Goal: Check status: Check status

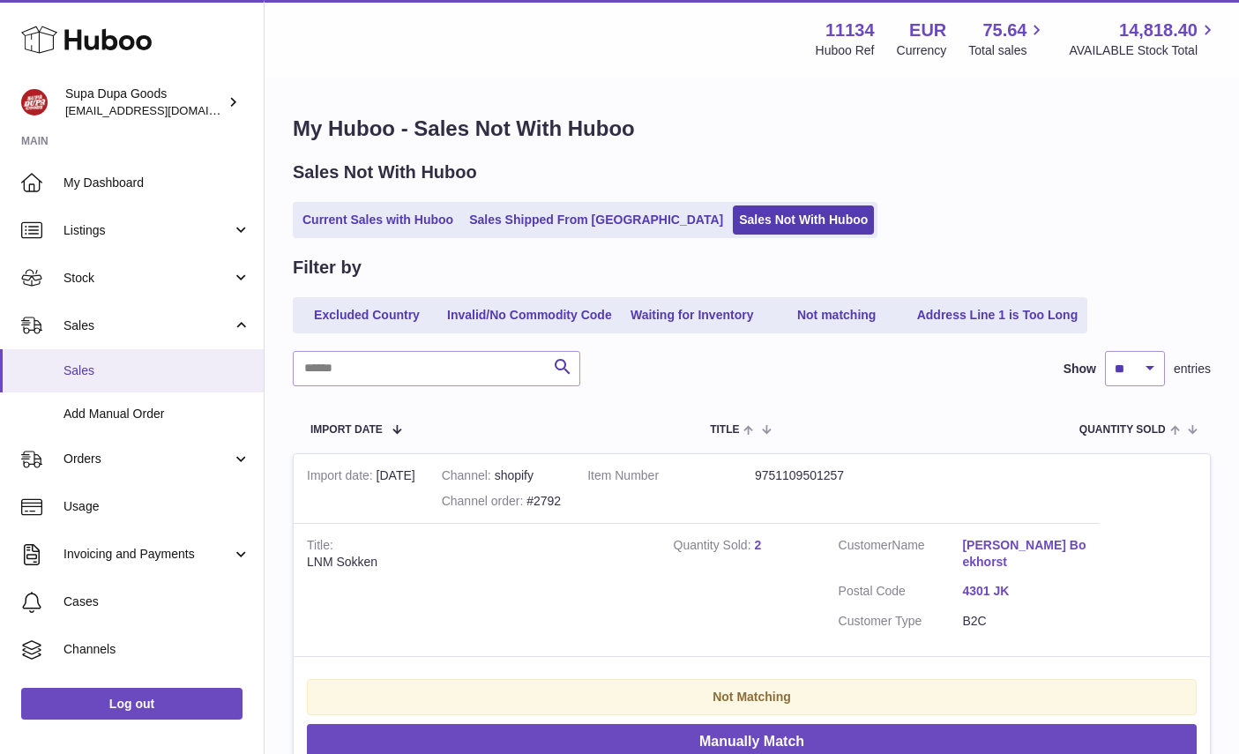
click at [111, 367] on span "Sales" at bounding box center [156, 370] width 187 height 17
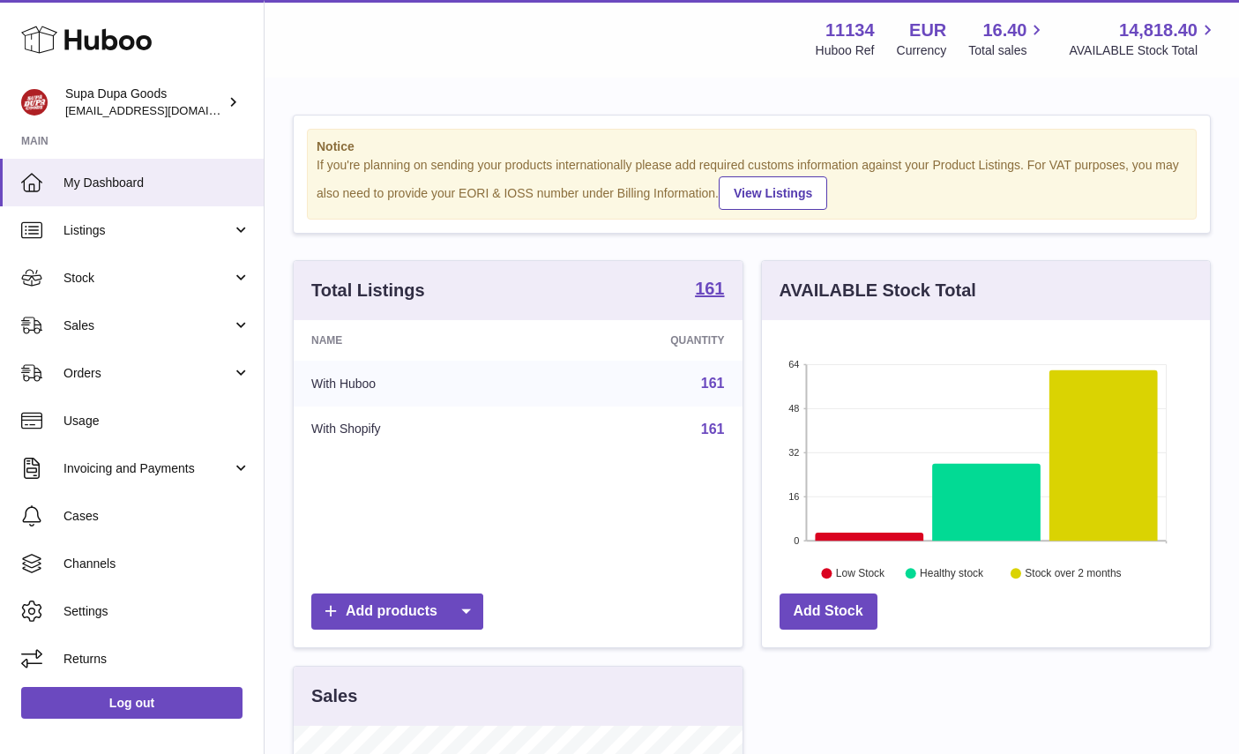
scroll to position [275, 448]
click at [159, 322] on span "Sales" at bounding box center [147, 325] width 168 height 17
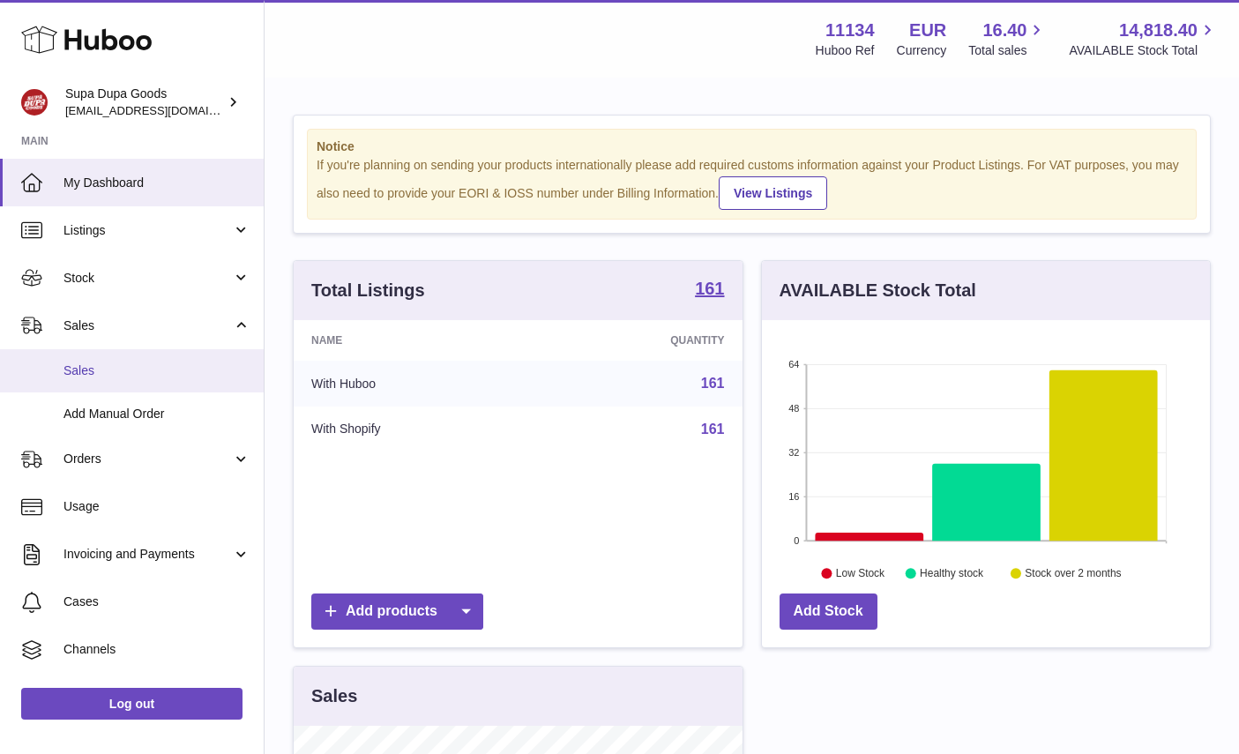
click at [140, 366] on span "Sales" at bounding box center [156, 370] width 187 height 17
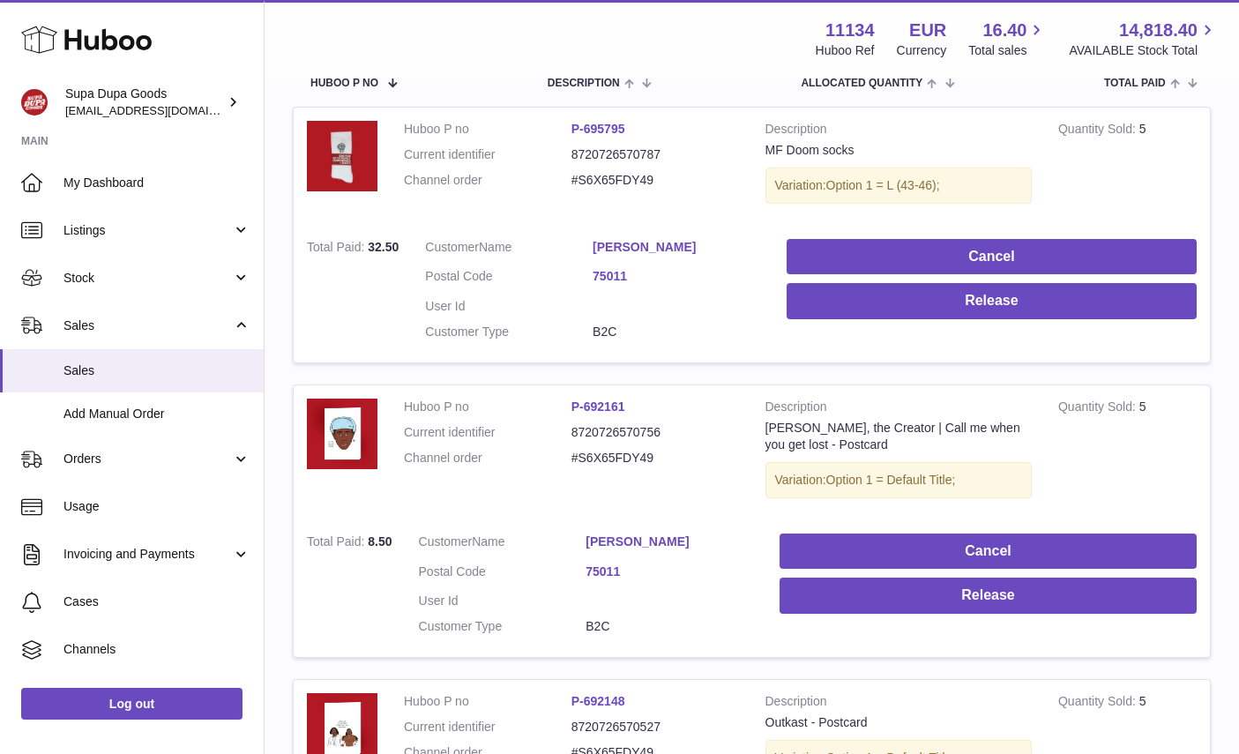
scroll to position [92, 0]
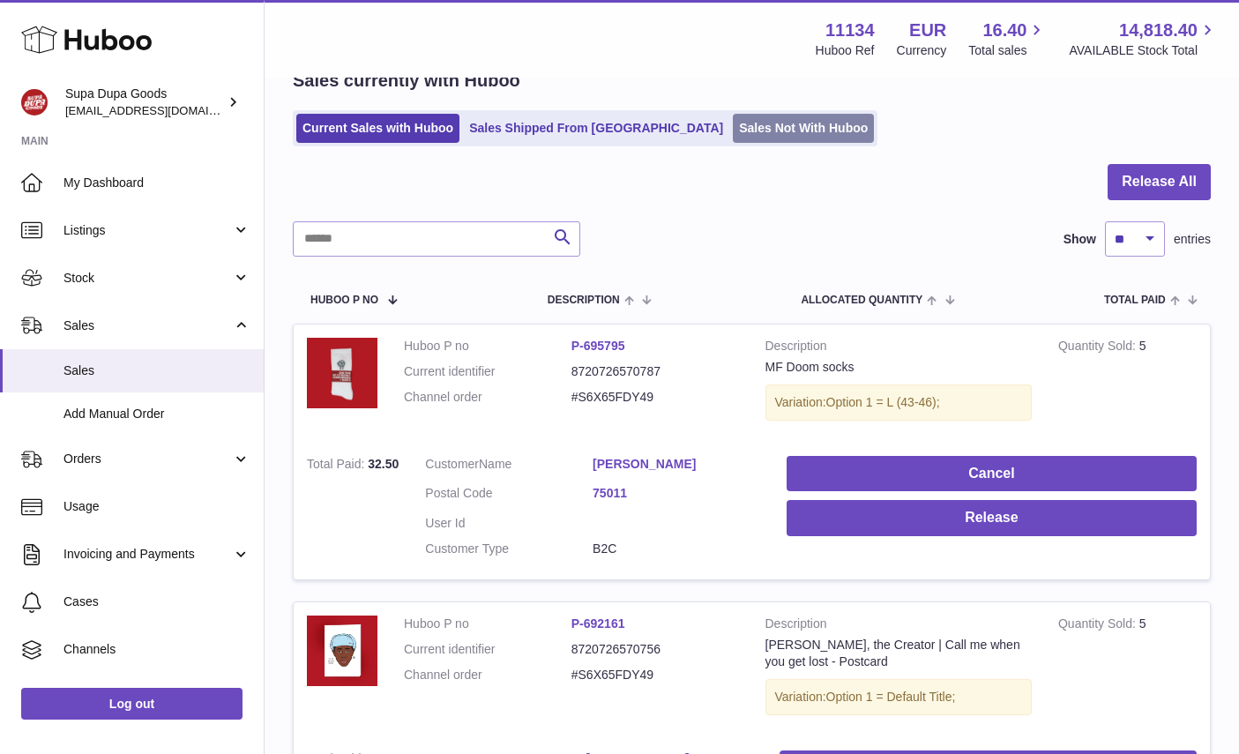
click at [749, 122] on link "Sales Not With Huboo" at bounding box center [803, 128] width 141 height 29
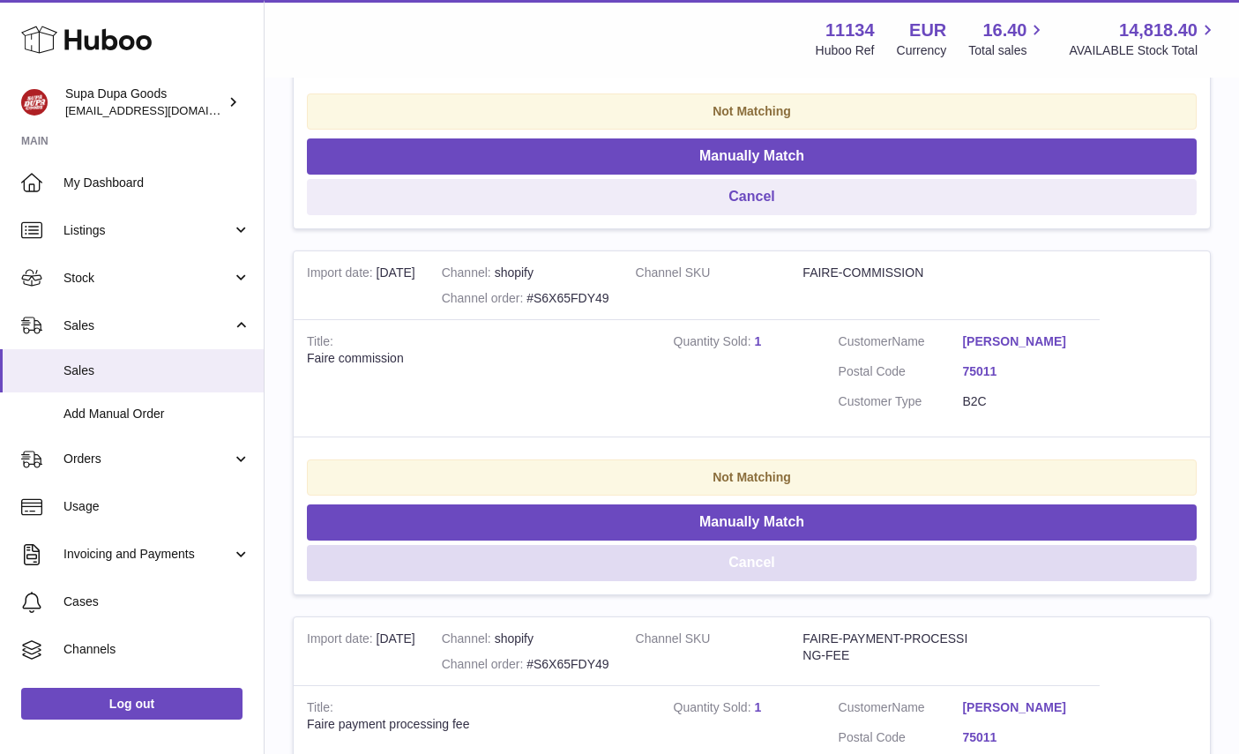
scroll to position [964, 0]
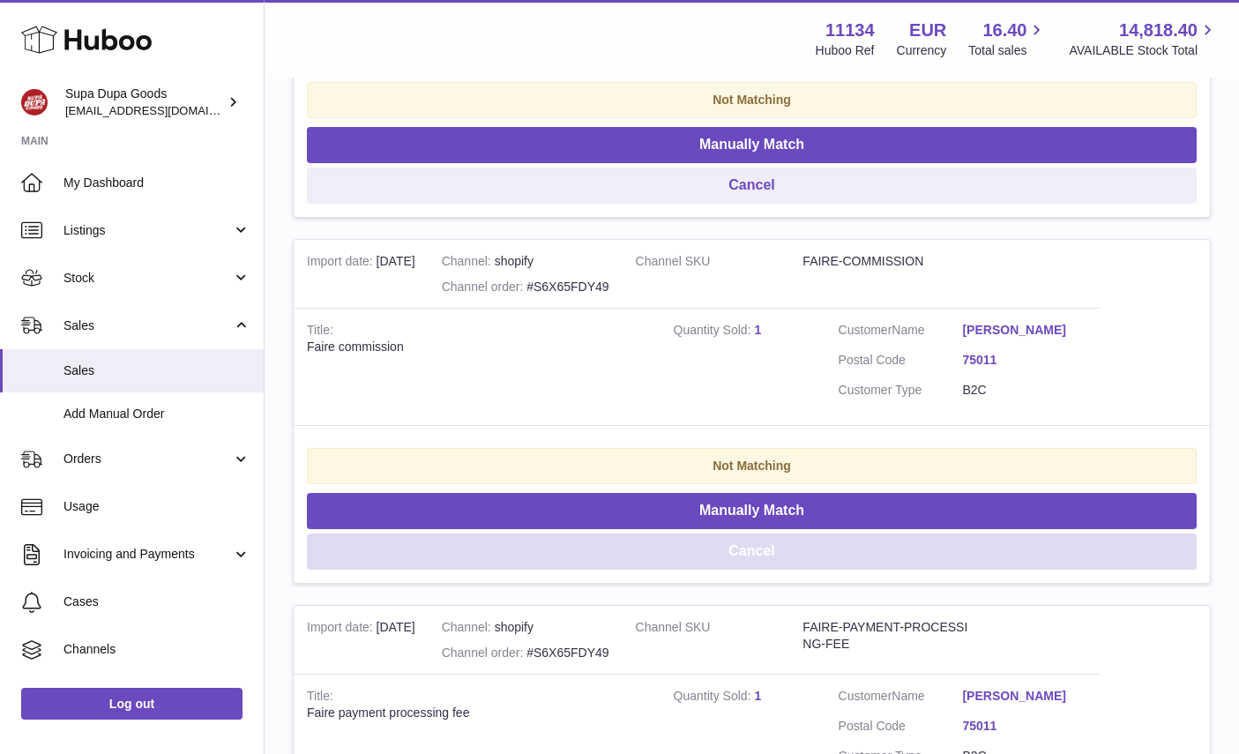
click at [751, 556] on button "Cancel" at bounding box center [752, 552] width 890 height 36
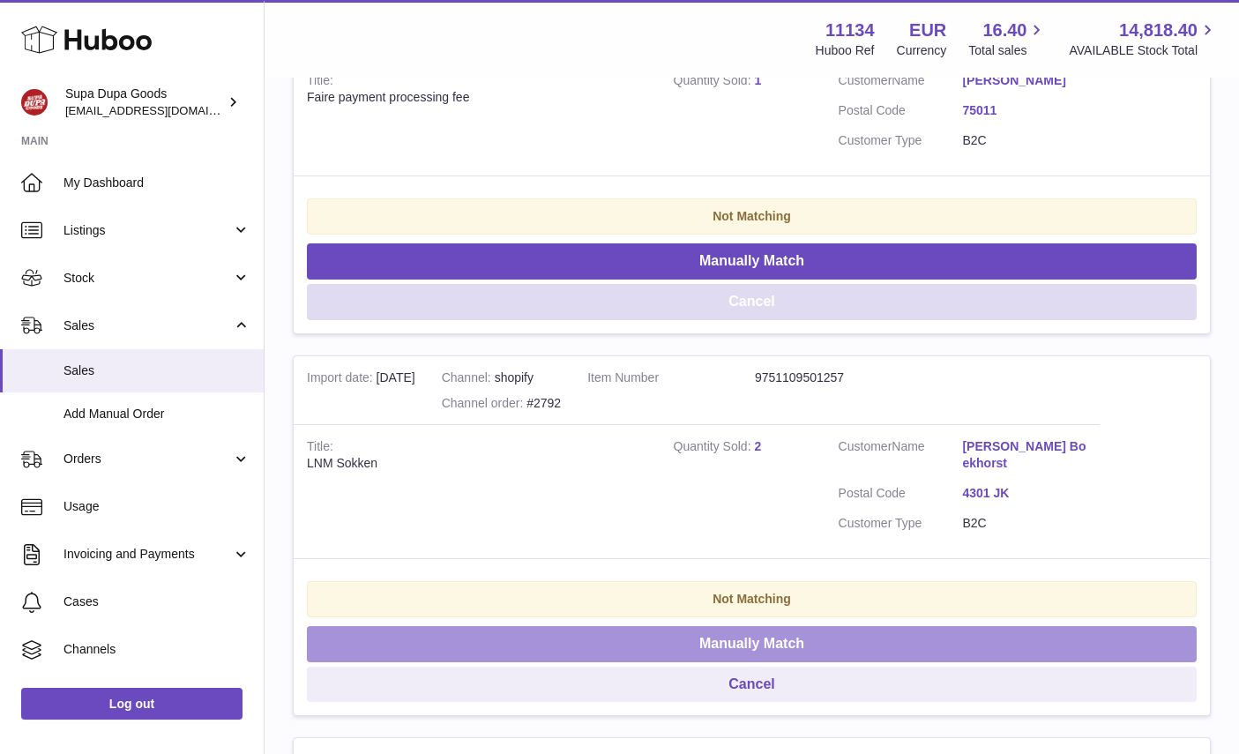
scroll to position [1314, 0]
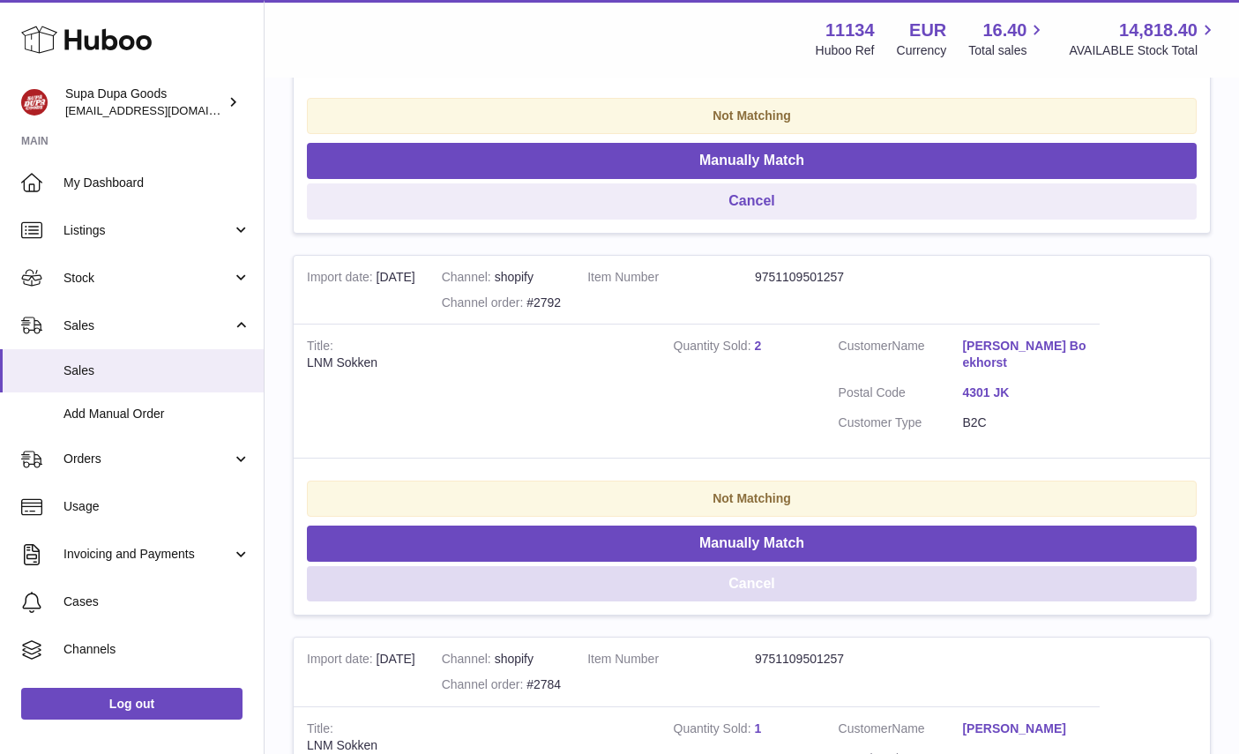
click at [753, 566] on button "Cancel" at bounding box center [752, 584] width 890 height 36
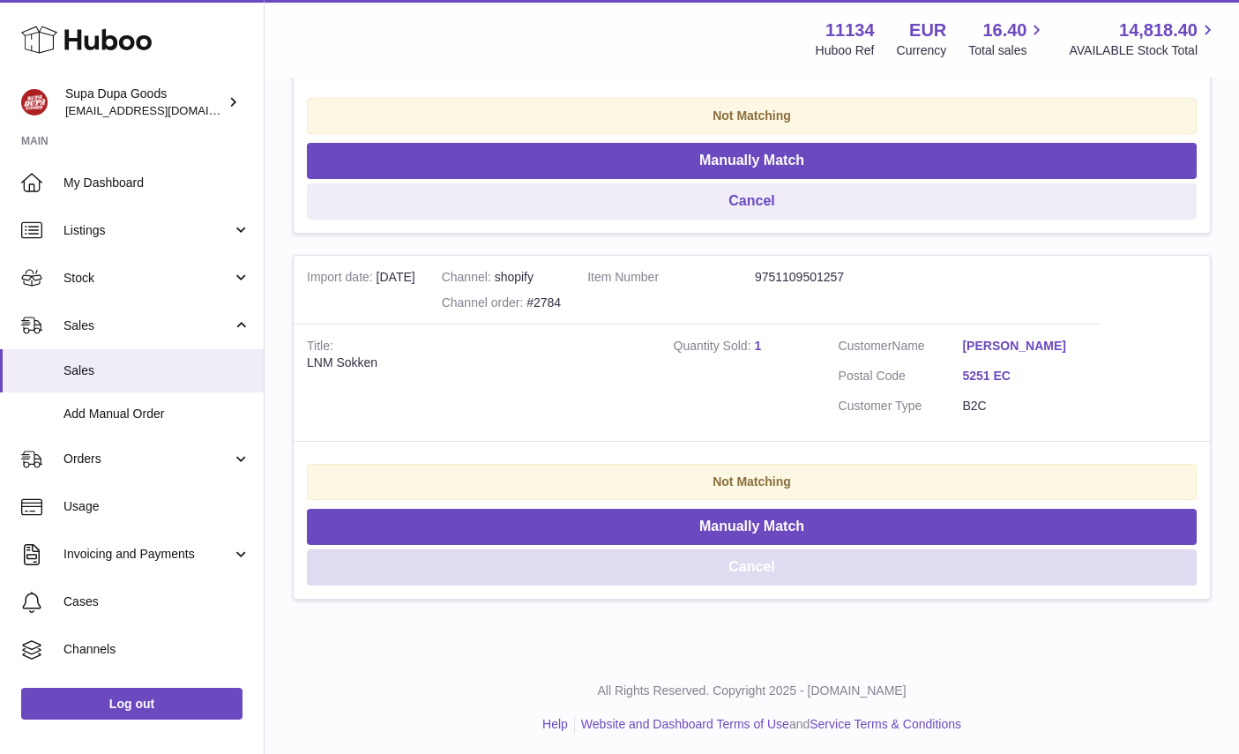
scroll to position [1319, 0]
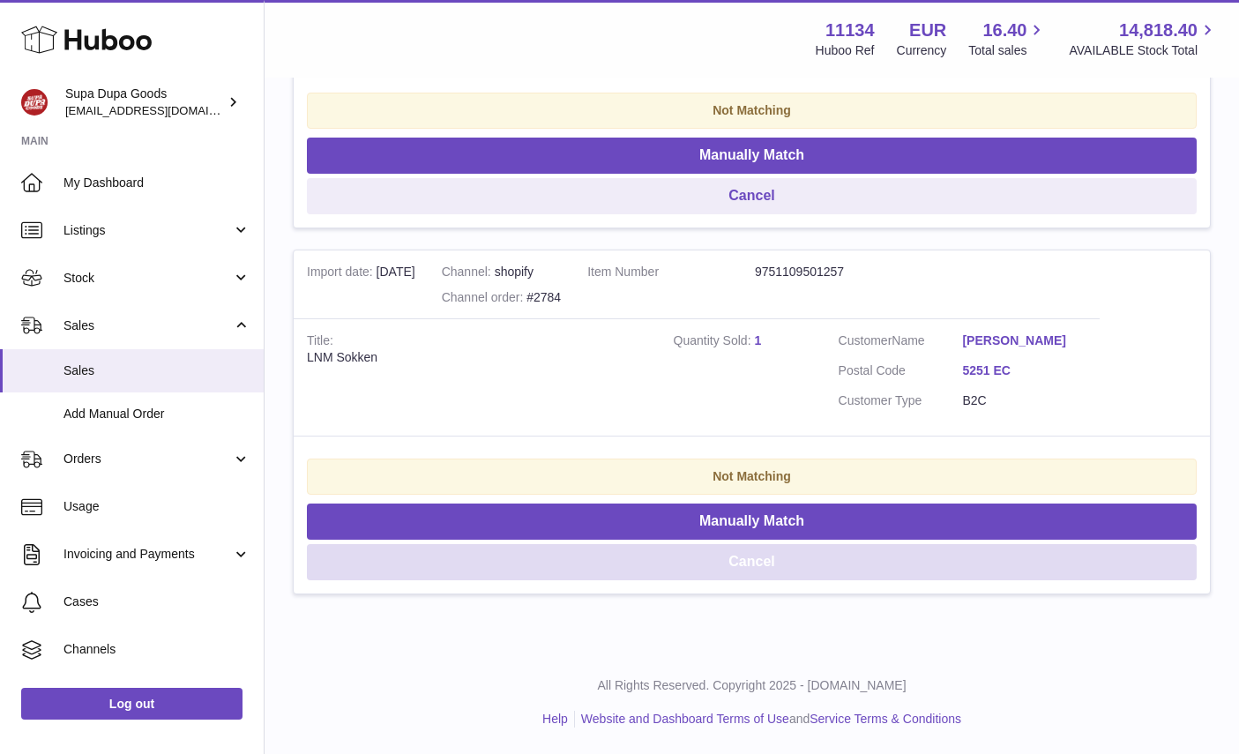
click at [763, 554] on button "Cancel" at bounding box center [752, 562] width 890 height 36
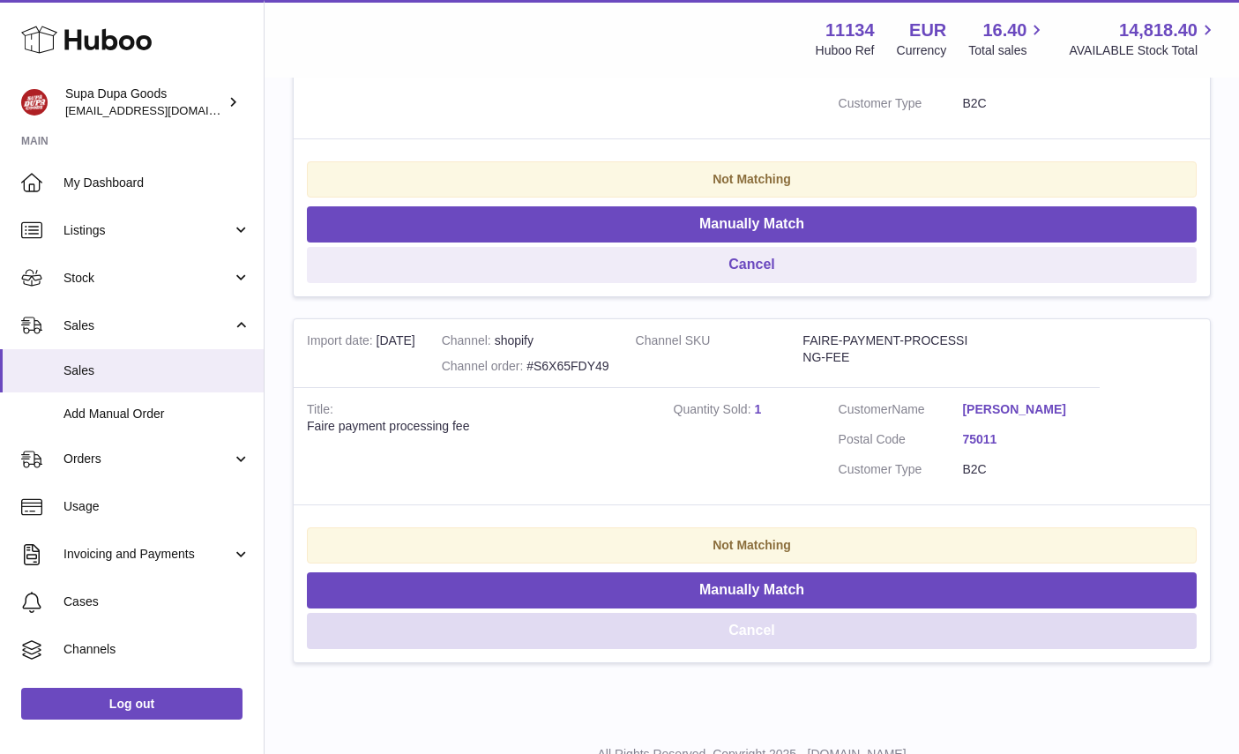
scroll to position [873, 0]
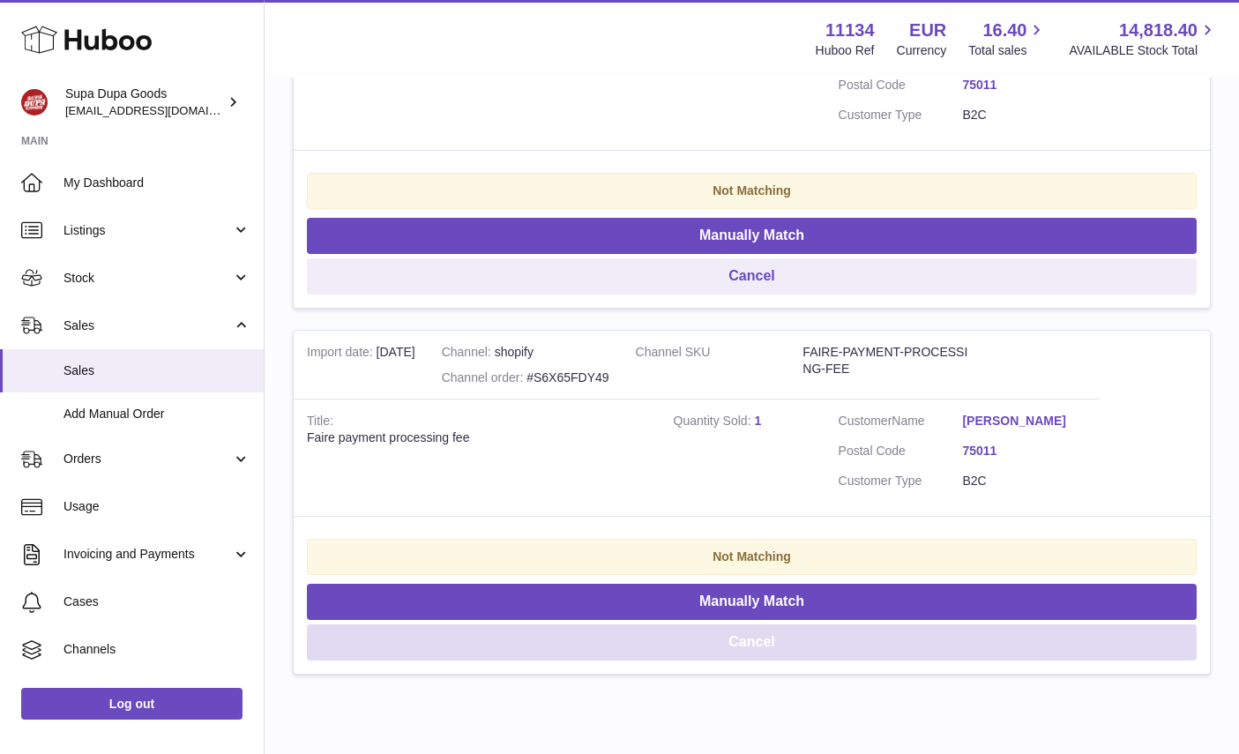
click at [755, 638] on button "Cancel" at bounding box center [752, 642] width 890 height 36
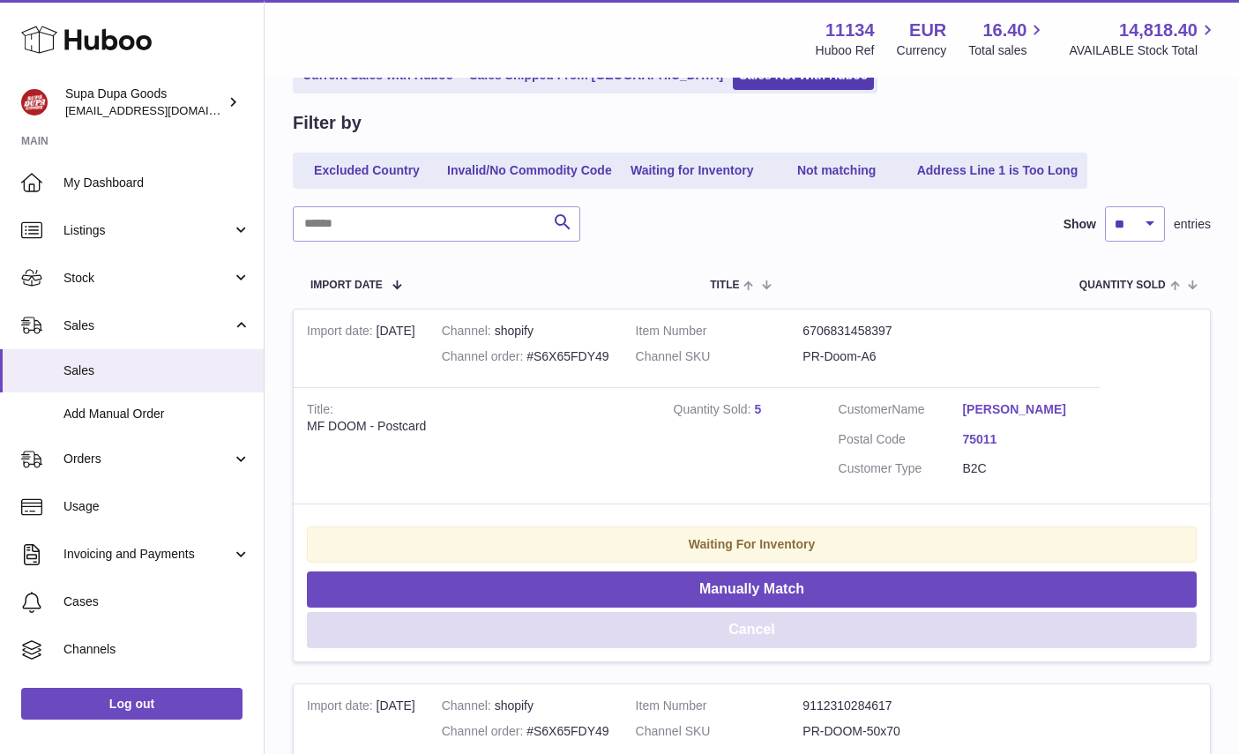
scroll to position [156, 0]
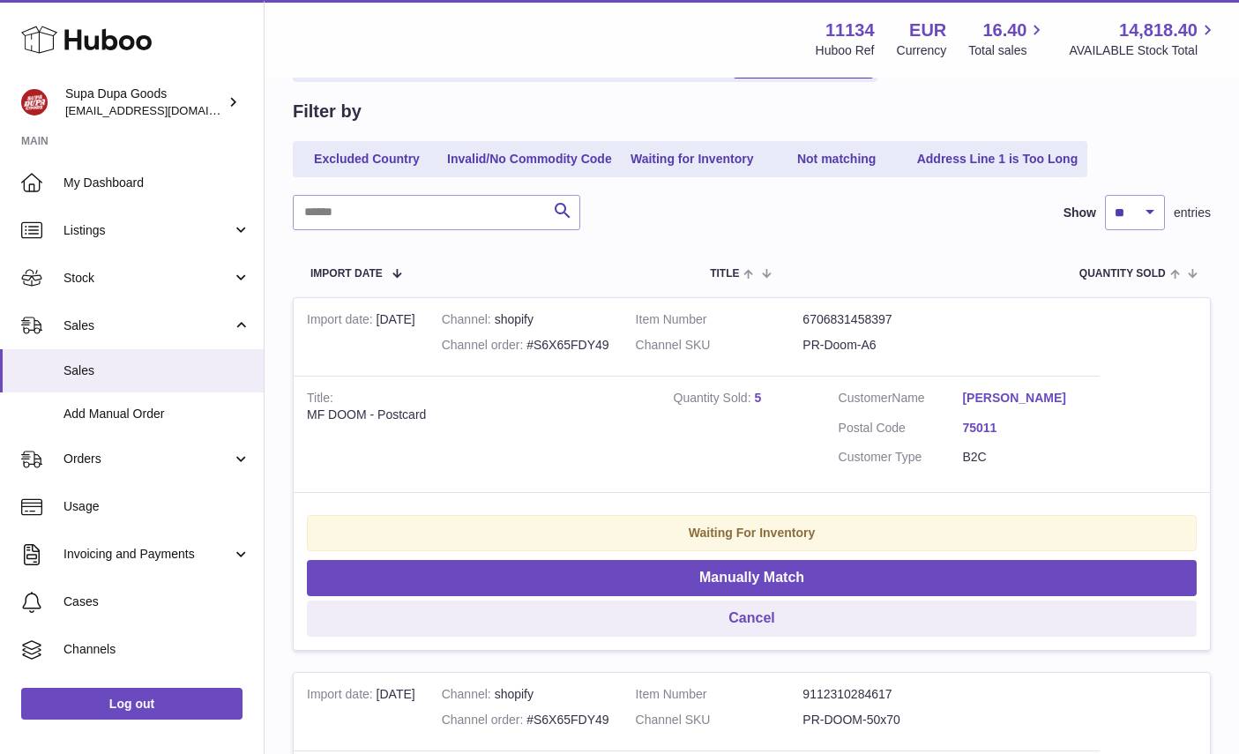
click at [395, 415] on div "MF DOOM - Postcard" at bounding box center [477, 415] width 340 height 17
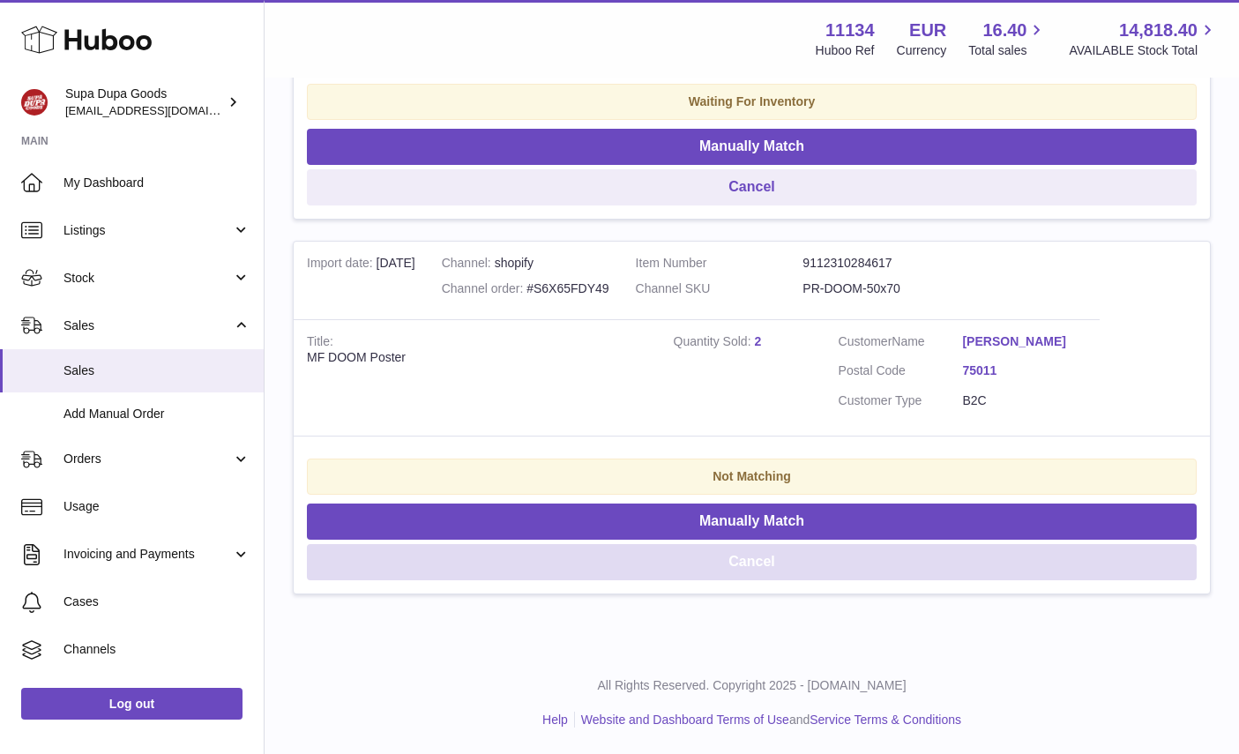
click at [749, 565] on button "Cancel" at bounding box center [752, 562] width 890 height 36
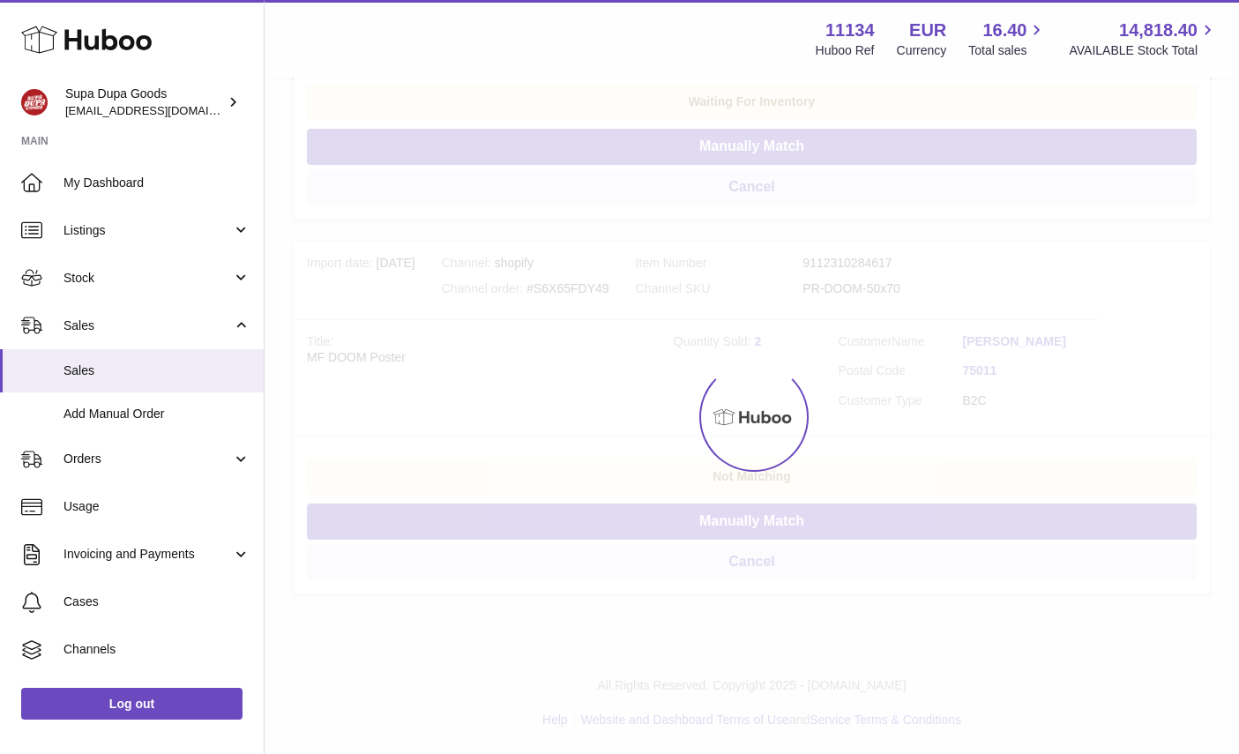
scroll to position [213, 0]
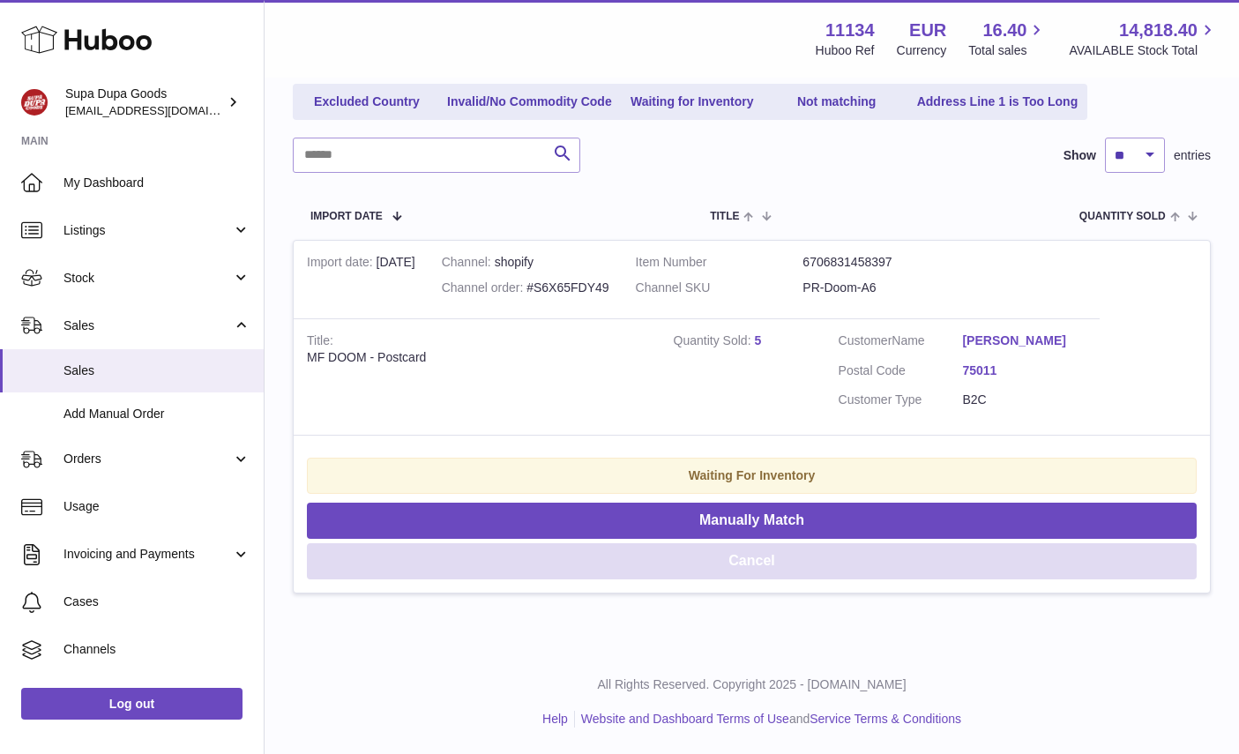
click at [771, 560] on button "Cancel" at bounding box center [752, 561] width 890 height 36
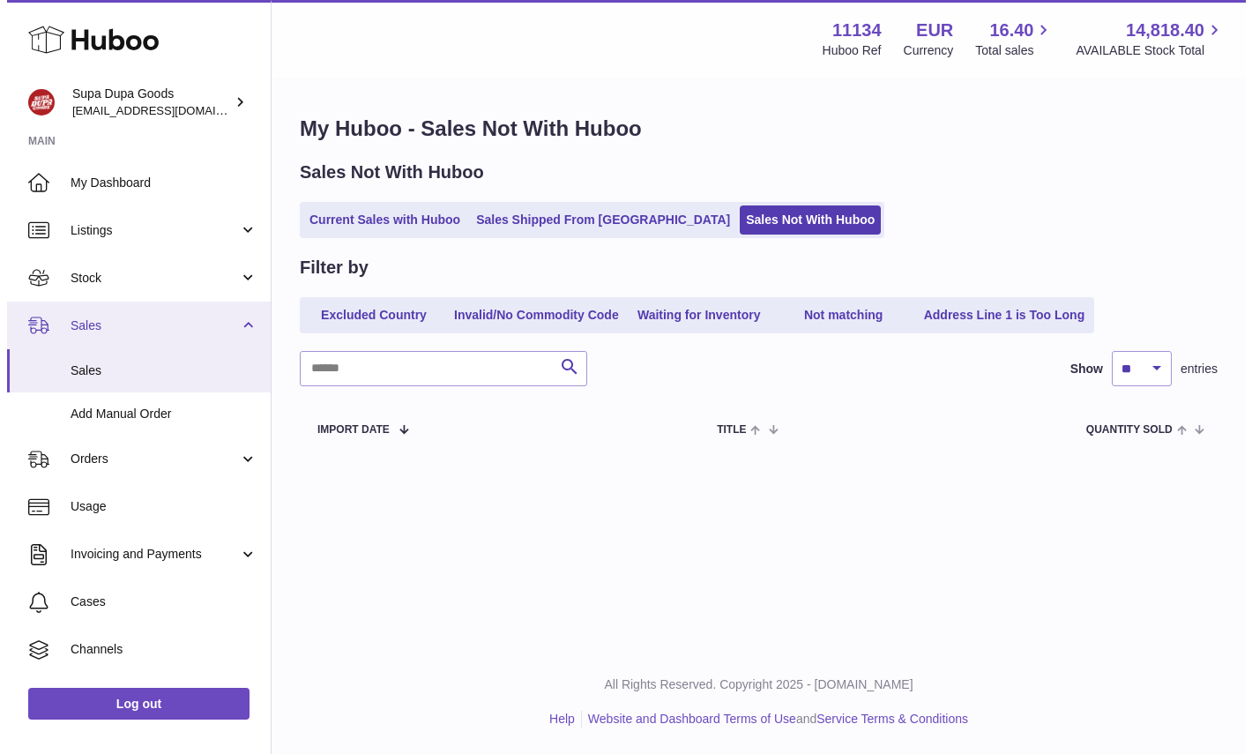
scroll to position [0, 0]
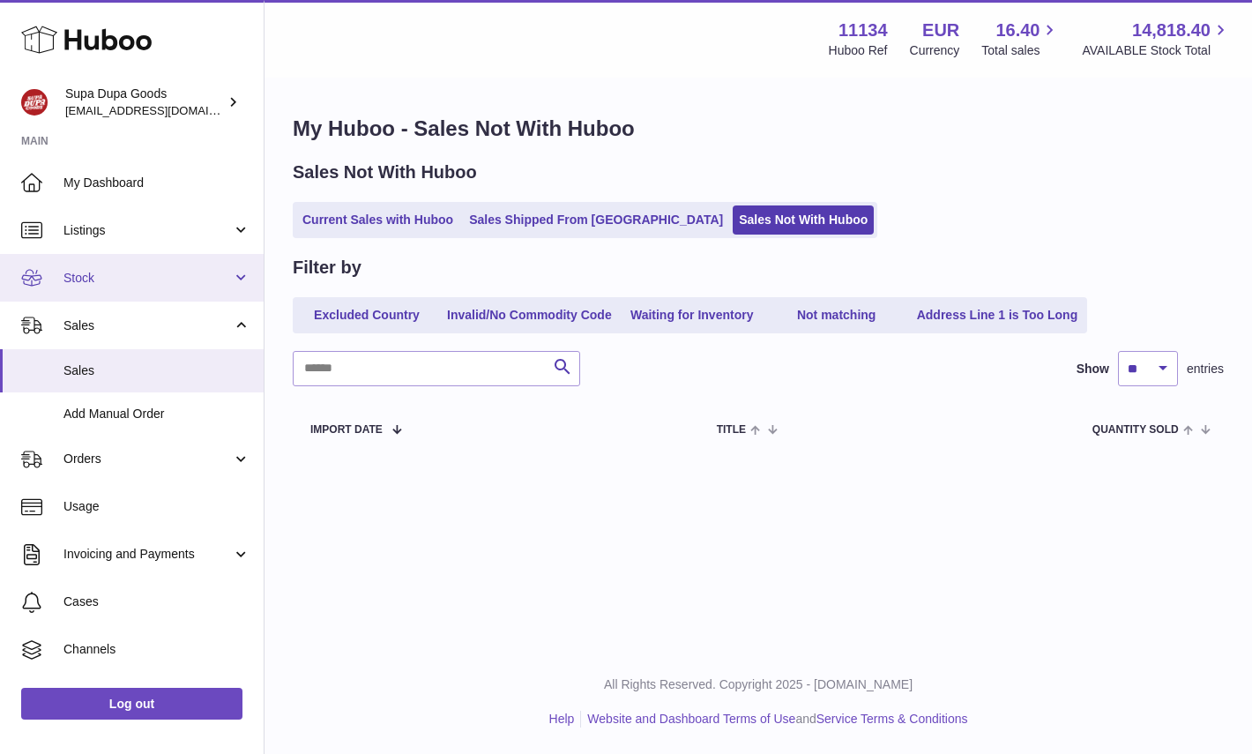
click at [101, 285] on span "Stock" at bounding box center [147, 278] width 168 height 17
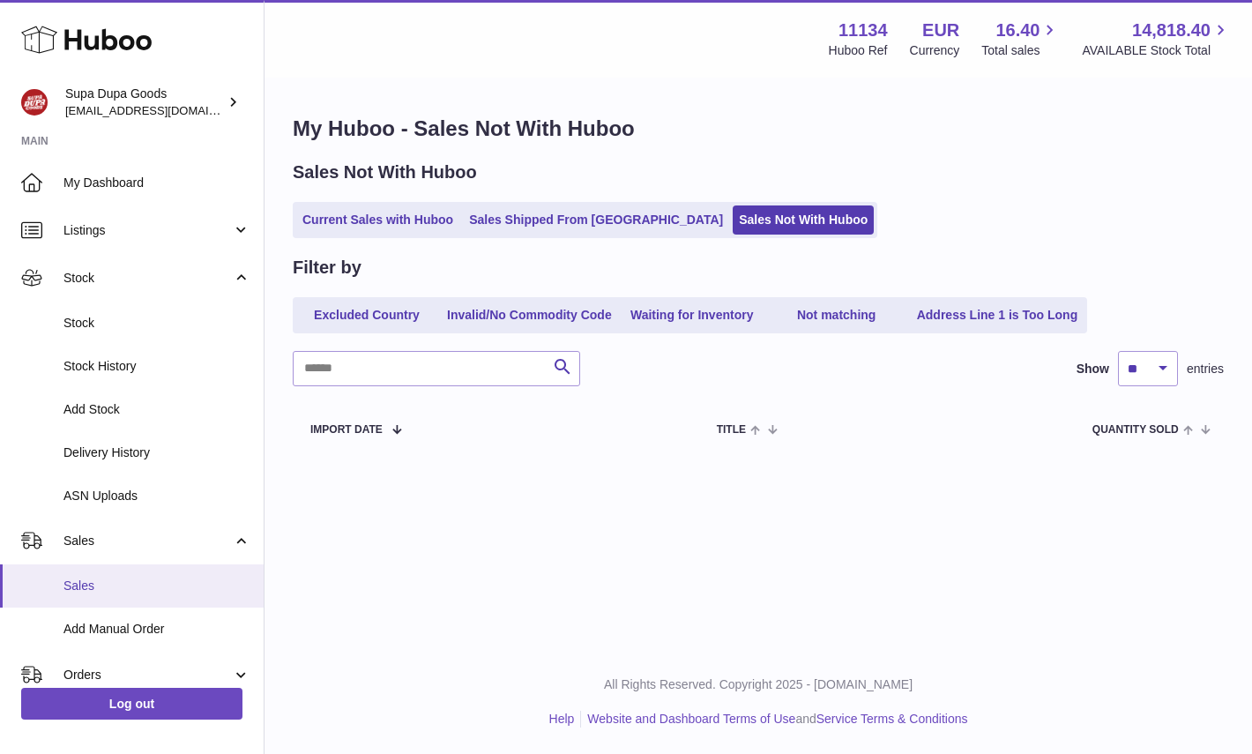
click at [108, 581] on span "Sales" at bounding box center [156, 586] width 187 height 17
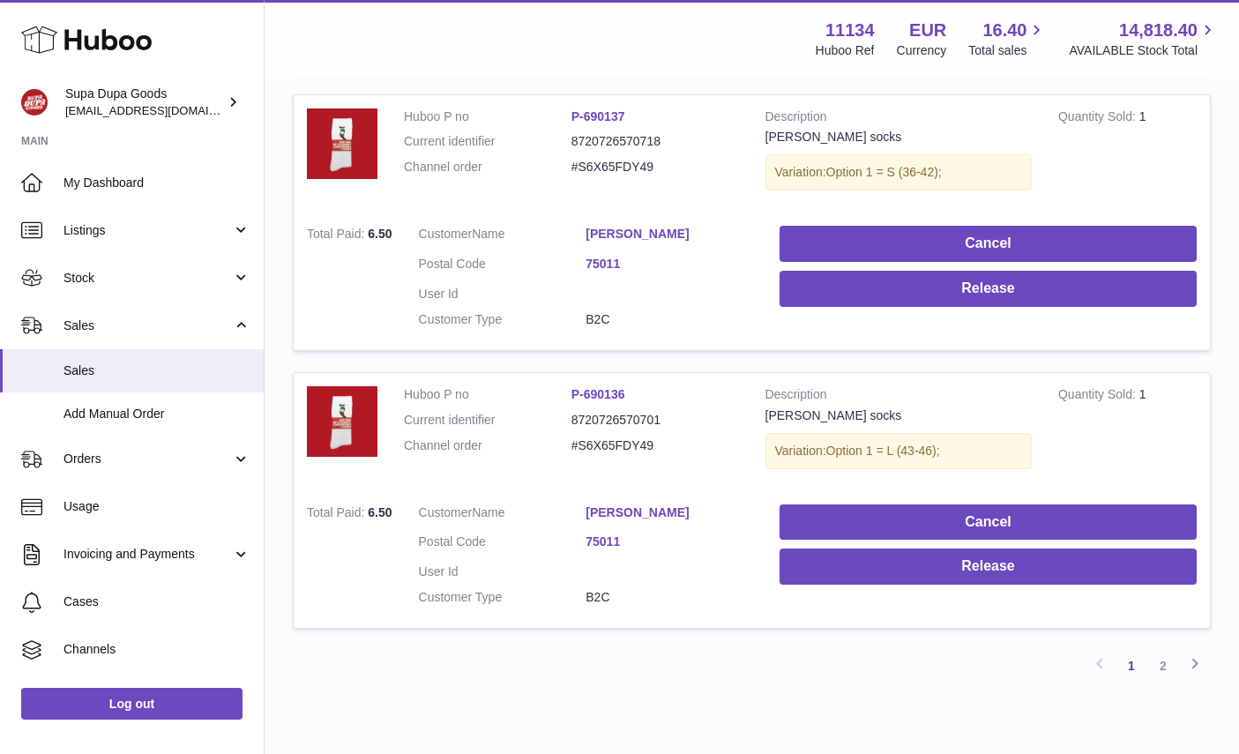
scroll to position [2659, 0]
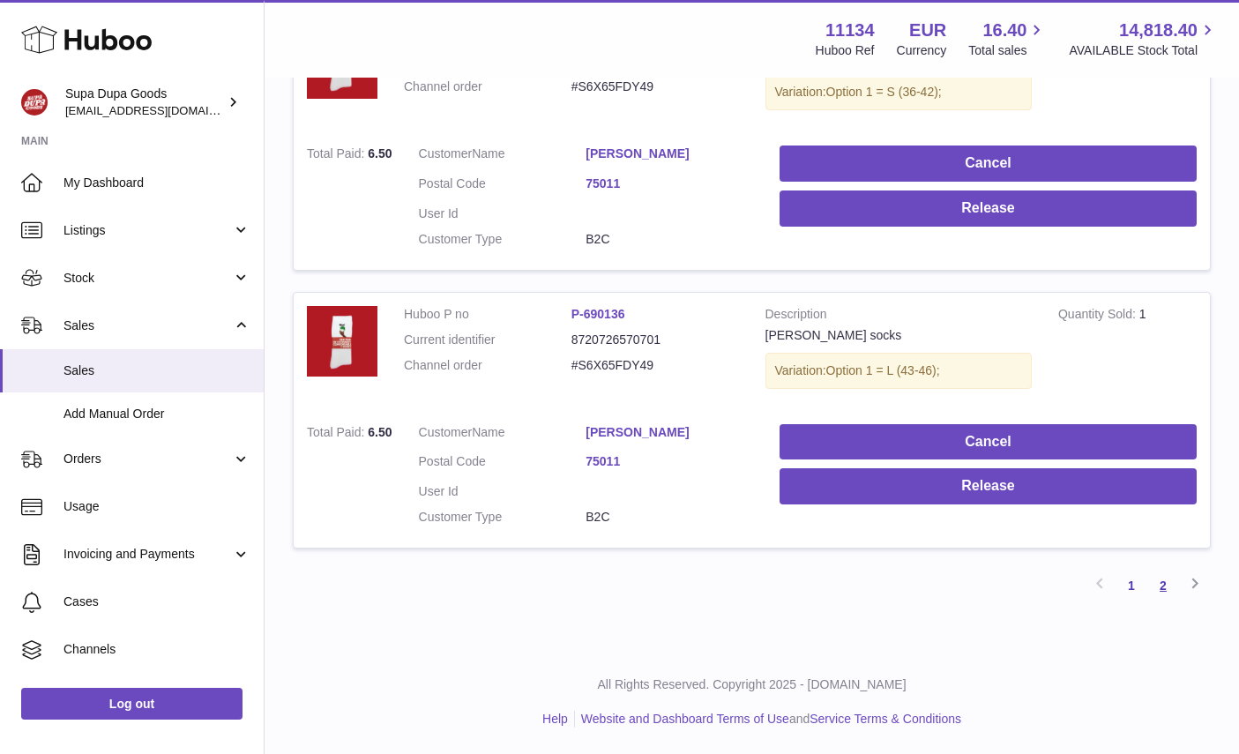
click at [1164, 584] on link "2" at bounding box center [1163, 586] width 32 height 32
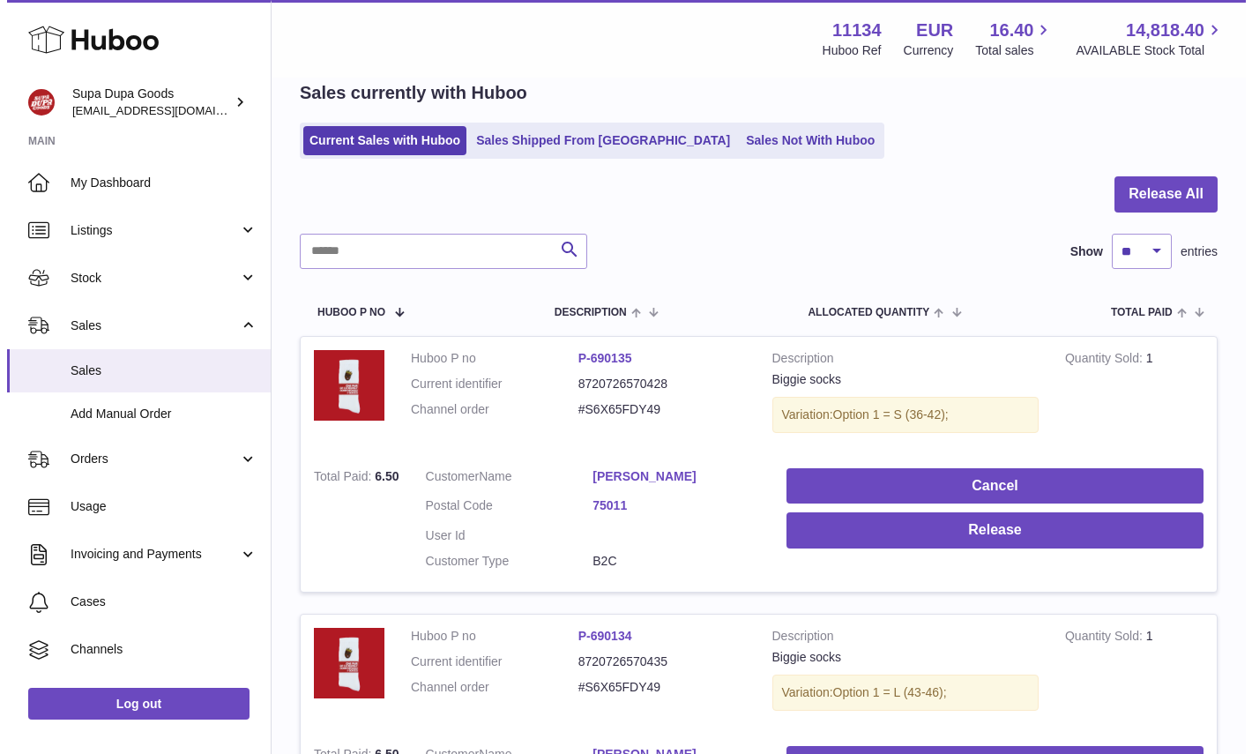
scroll to position [476, 0]
